Goal: Task Accomplishment & Management: Use online tool/utility

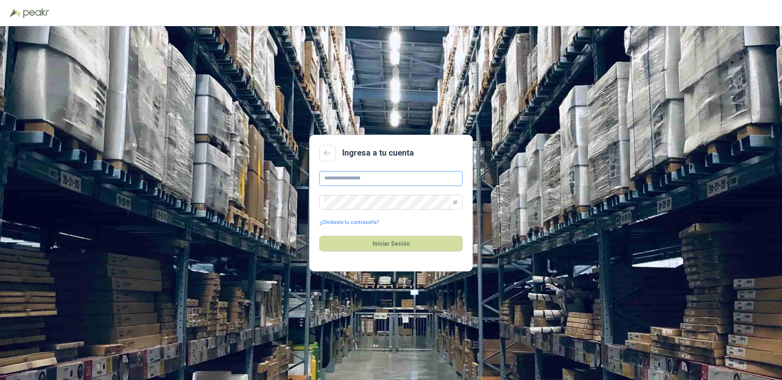
click at [335, 181] on input "text" at bounding box center [391, 178] width 143 height 15
type input "*"
type input "**********"
click at [320, 236] on button "Iniciar Sesión" at bounding box center [391, 244] width 143 height 16
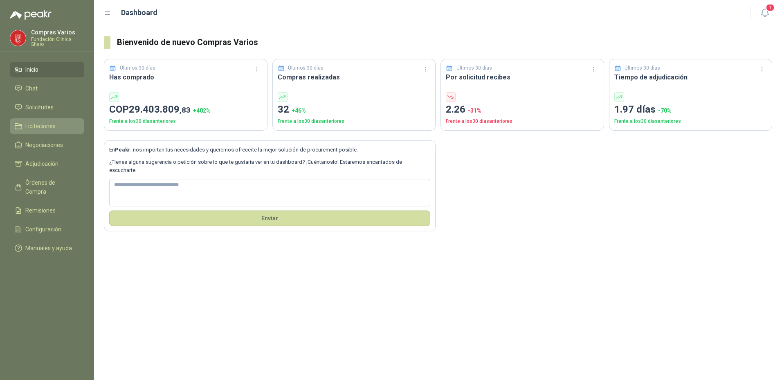
click at [29, 124] on span "Licitaciones" at bounding box center [40, 126] width 30 height 9
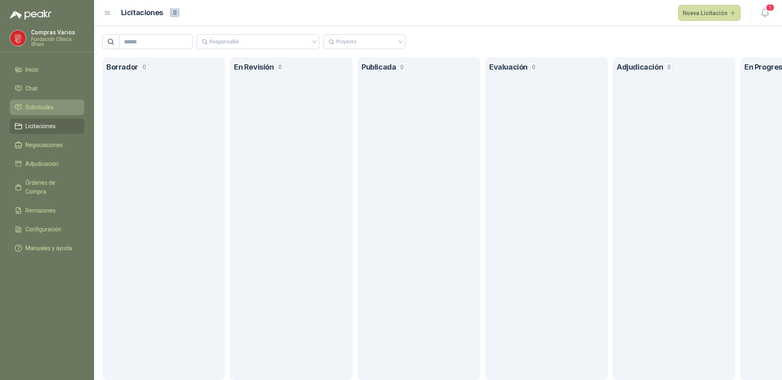
click at [41, 103] on span "Solicitudes" at bounding box center [39, 107] width 28 height 9
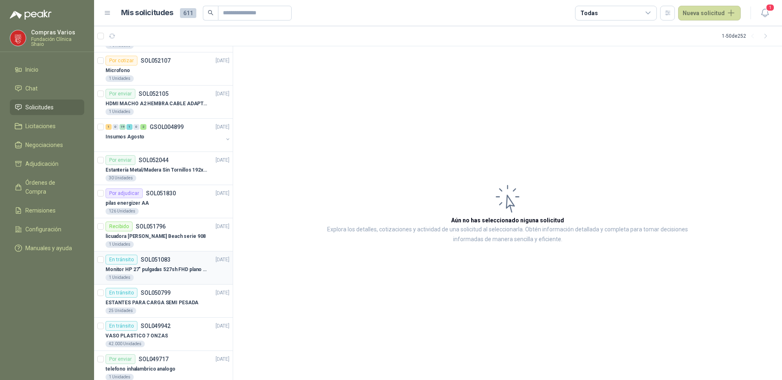
scroll to position [246, 0]
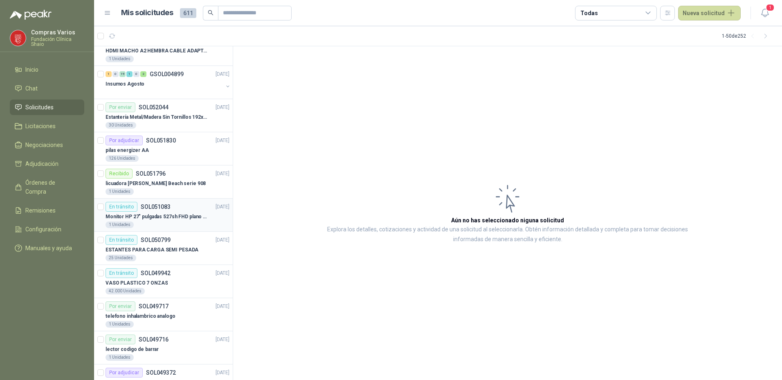
click at [161, 218] on p "Monitor HP 27" pulgadas 527sh FHD plano negro" at bounding box center [157, 217] width 102 height 8
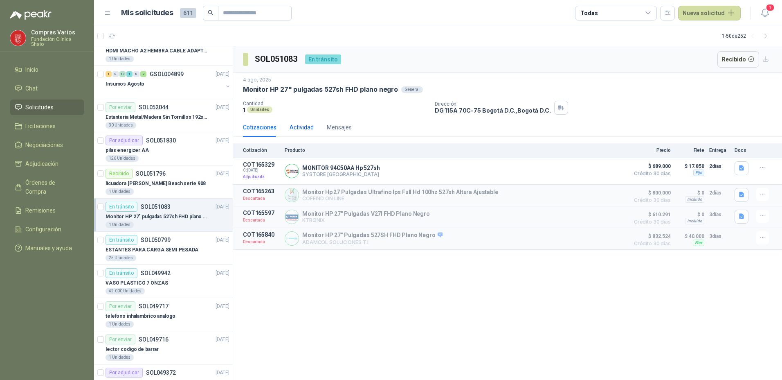
click at [308, 130] on div "Actividad" at bounding box center [302, 127] width 24 height 9
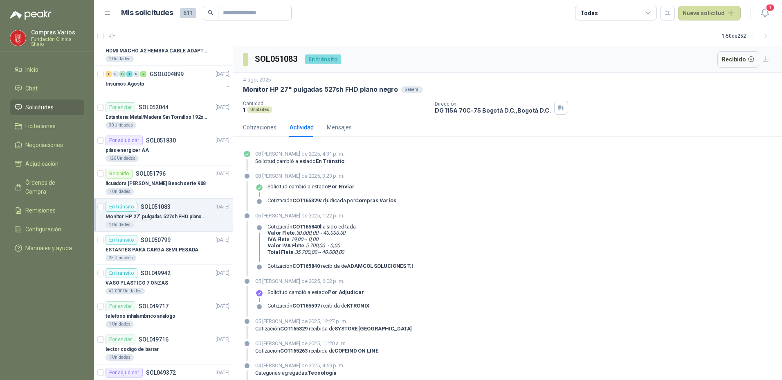
click at [328, 59] on div "En tránsito" at bounding box center [323, 59] width 36 height 10
click at [655, 83] on div "4 ago, 2025" at bounding box center [508, 80] width 530 height 8
click at [160, 218] on p "Monitor HP 27" pulgadas 527sh FHD plano negro" at bounding box center [157, 217] width 102 height 8
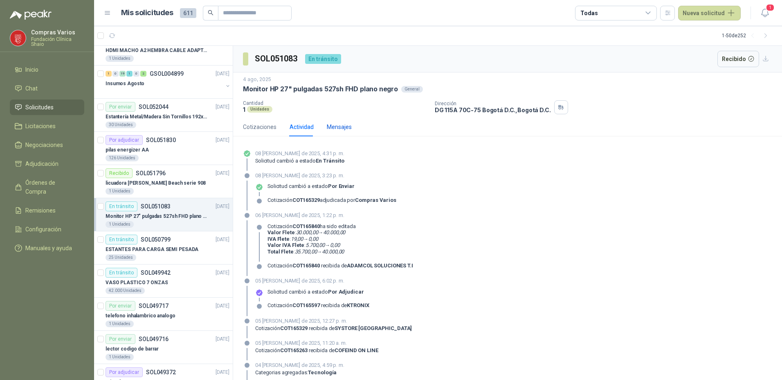
click at [331, 125] on div "Mensajes" at bounding box center [339, 126] width 25 height 9
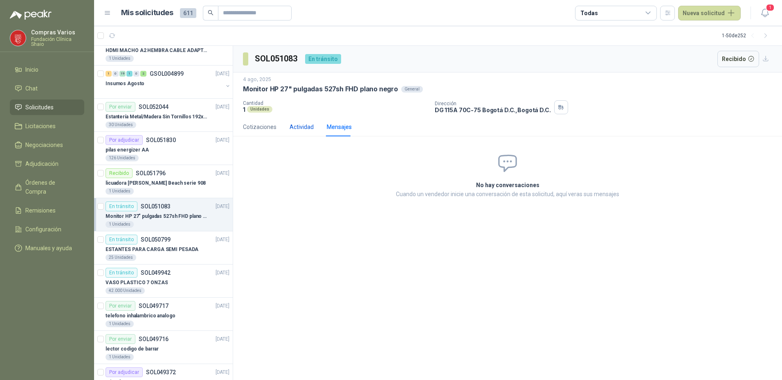
click at [299, 126] on div "Actividad" at bounding box center [302, 126] width 24 height 9
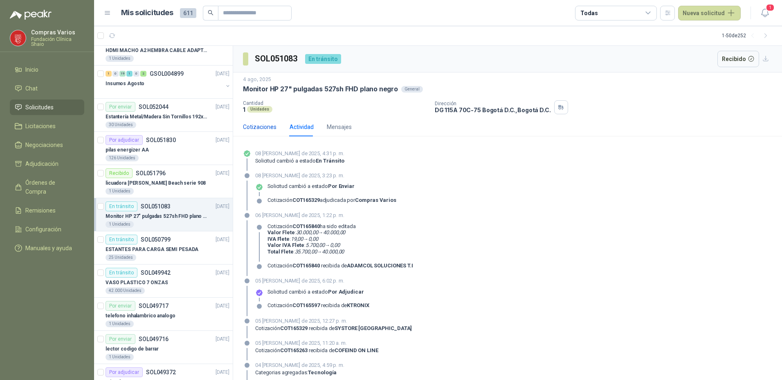
click at [257, 123] on div "Cotizaciones" at bounding box center [260, 126] width 34 height 9
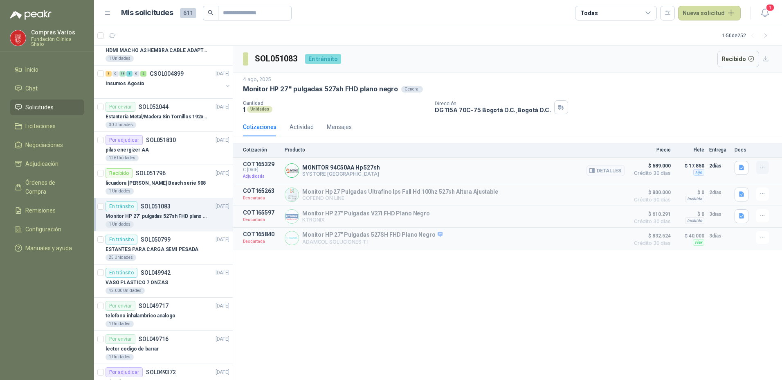
click at [768, 169] on button "button" at bounding box center [762, 167] width 13 height 13
click at [764, 166] on icon "button" at bounding box center [763, 167] width 7 height 7
click at [599, 171] on button "Detalles" at bounding box center [606, 170] width 38 height 11
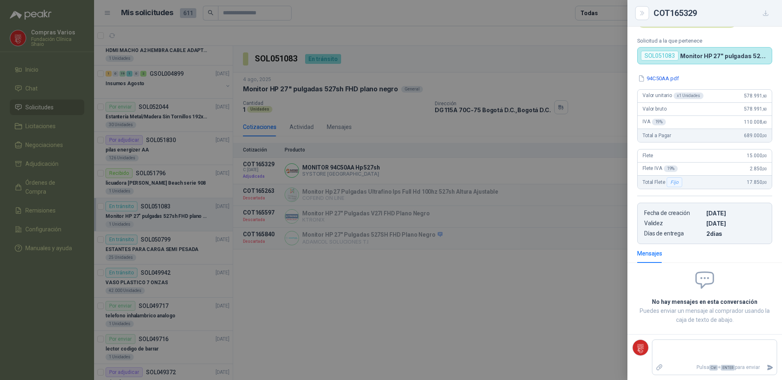
scroll to position [0, 0]
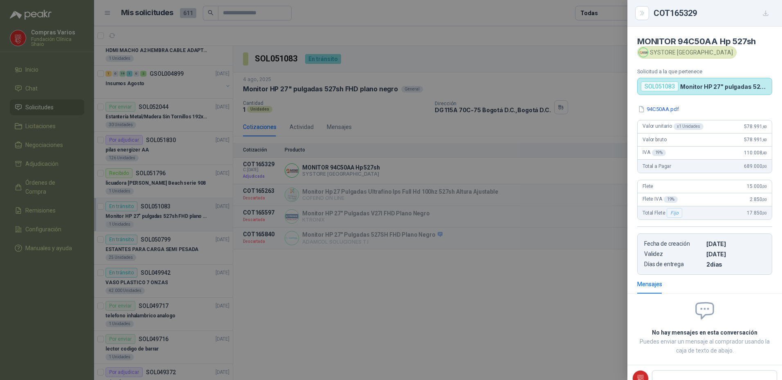
click at [516, 300] on div at bounding box center [391, 190] width 782 height 380
